Goal: Task Accomplishment & Management: Use online tool/utility

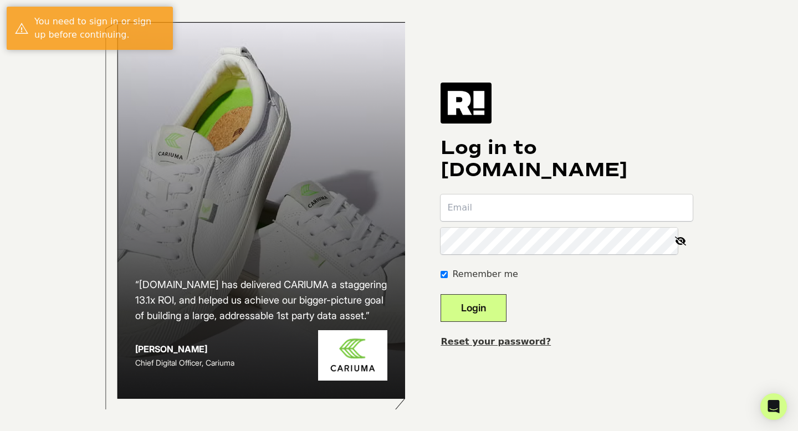
type input "[PERSON_NAME][EMAIL_ADDRESS][DOMAIN_NAME]"
click at [502, 299] on button "Login" at bounding box center [474, 308] width 66 height 28
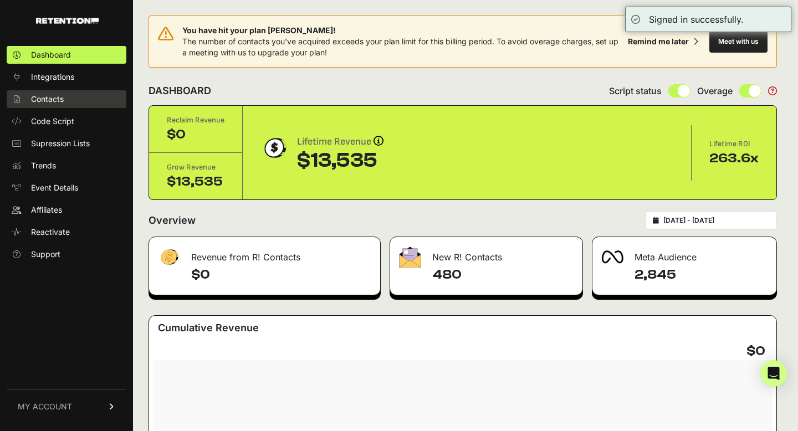
click at [58, 95] on span "Contacts" at bounding box center [47, 99] width 33 height 11
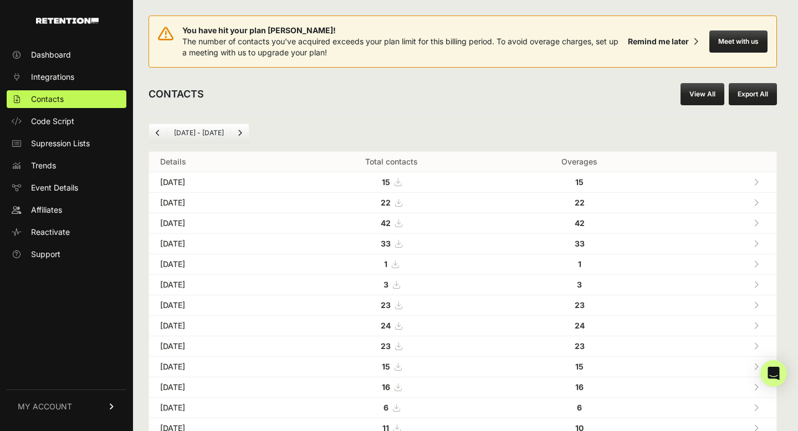
click at [752, 96] on button "Export All" at bounding box center [753, 94] width 48 height 22
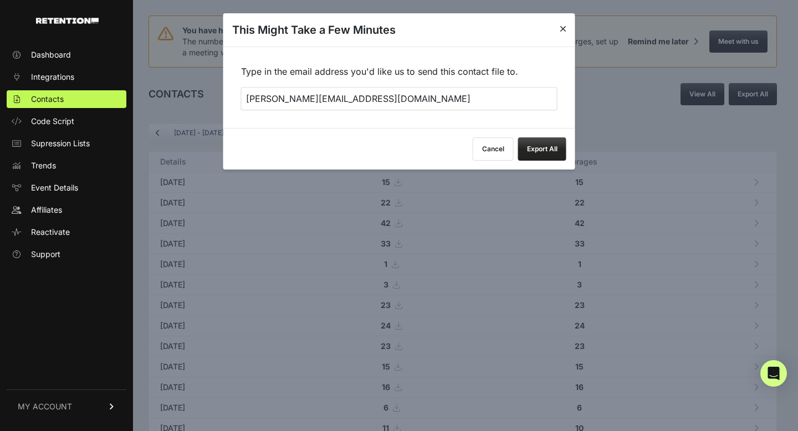
click at [544, 147] on button "Export All" at bounding box center [542, 148] width 48 height 23
